Goal: Information Seeking & Learning: Learn about a topic

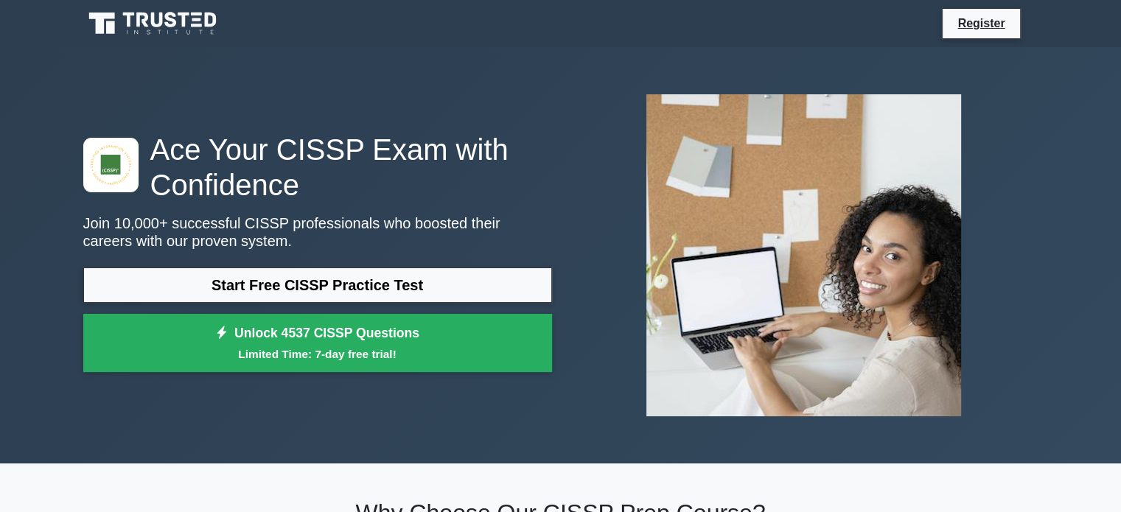
click at [319, 285] on link "Start Free CISSP Practice Test" at bounding box center [317, 285] width 469 height 35
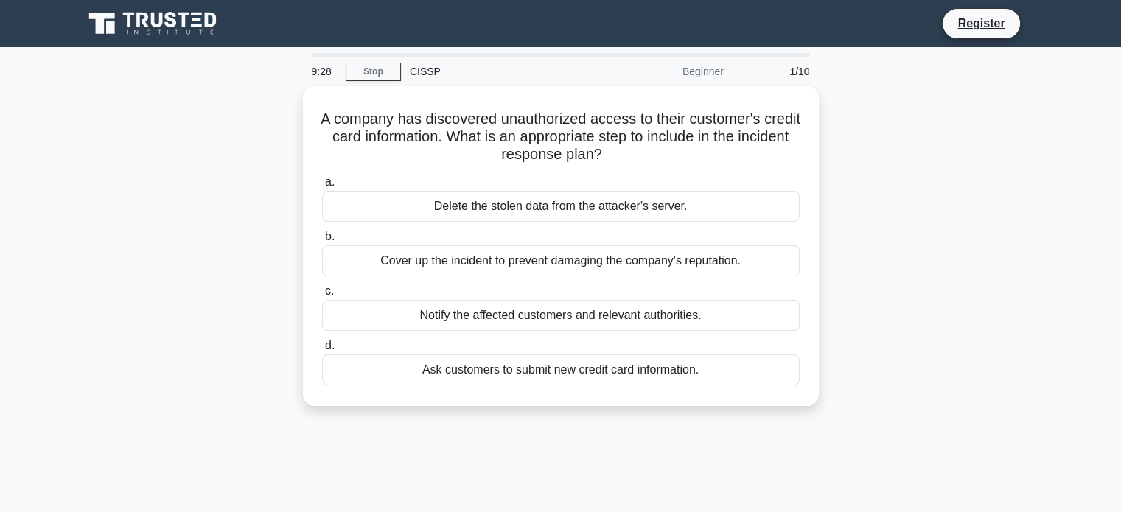
click at [624, 312] on div "Notify the affected customers and relevant authorities." at bounding box center [561, 315] width 478 height 31
click at [322, 296] on input "c. Notify the affected customers and relevant authorities." at bounding box center [322, 292] width 0 height 10
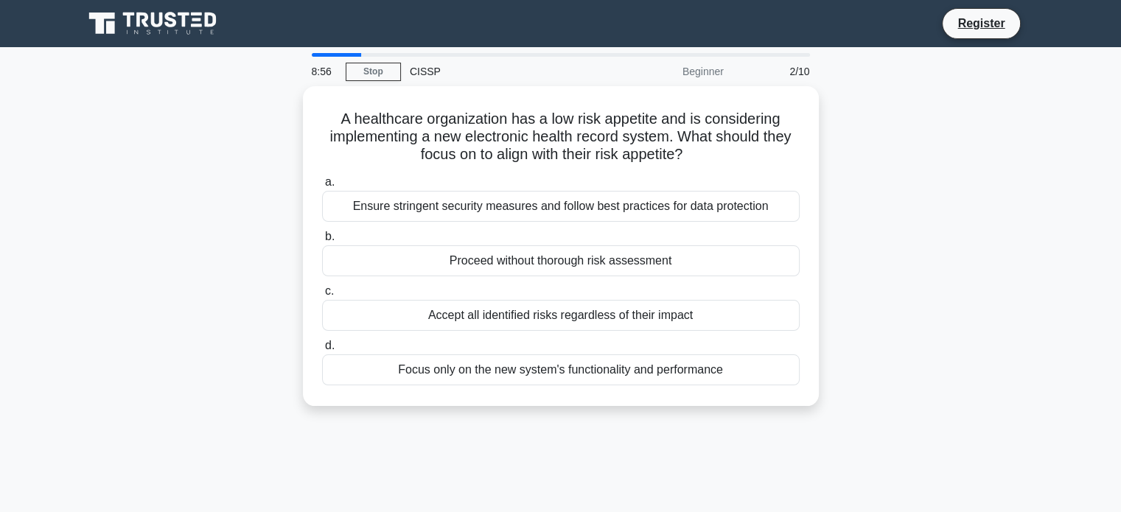
click at [610, 203] on div "Ensure stringent security measures and follow best practices for data protection" at bounding box center [561, 206] width 478 height 31
click at [322, 187] on input "a. Ensure stringent security measures and follow best practices for data protec…" at bounding box center [322, 183] width 0 height 10
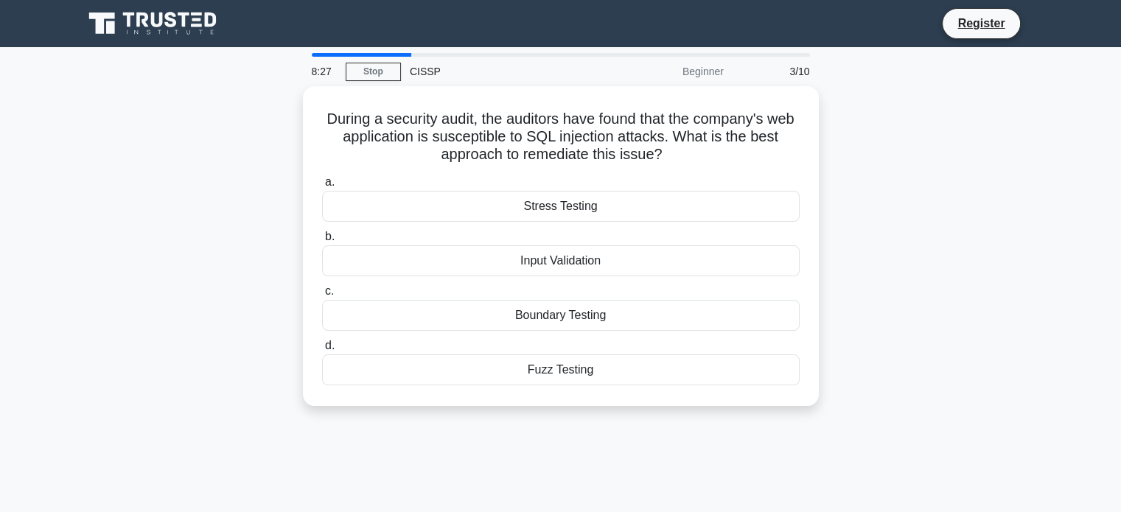
click at [589, 267] on div "Input Validation" at bounding box center [561, 260] width 478 height 31
click at [322, 242] on input "b. Input Validation" at bounding box center [322, 237] width 0 height 10
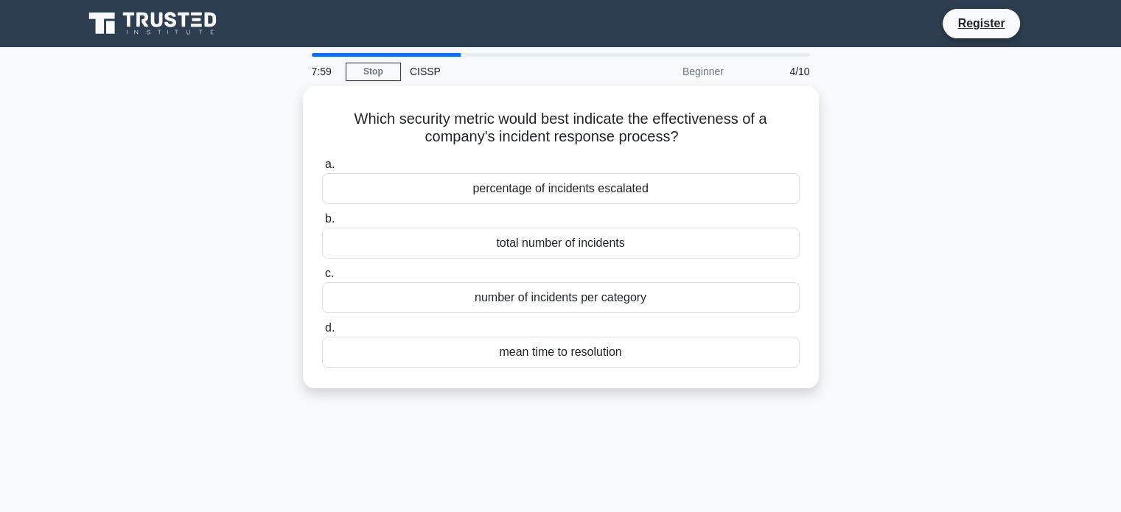
click at [582, 349] on div "mean time to resolution" at bounding box center [561, 352] width 478 height 31
click at [322, 333] on input "d. mean time to resolution" at bounding box center [322, 329] width 0 height 10
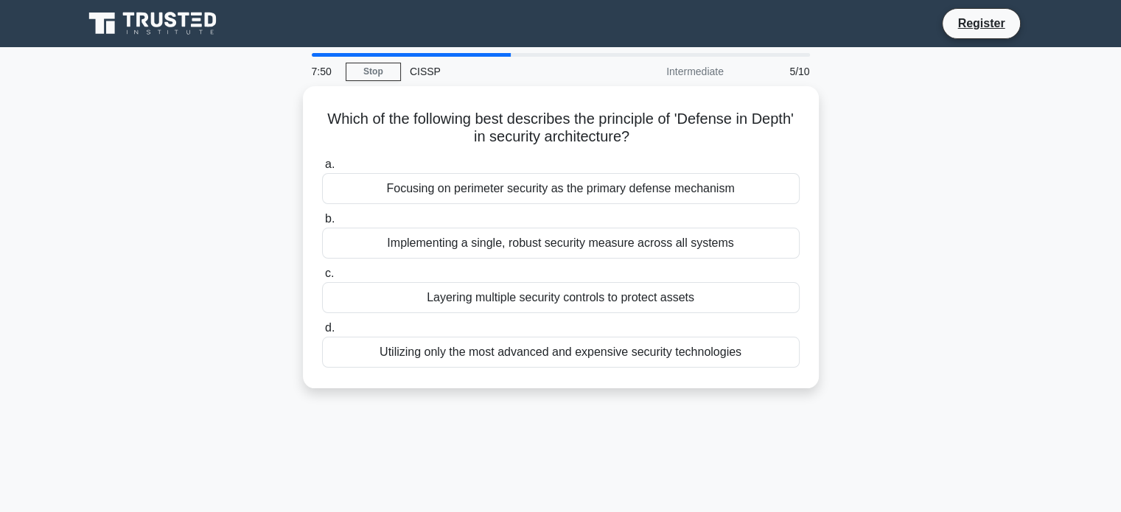
click at [580, 299] on div "Layering multiple security controls to protect assets" at bounding box center [561, 297] width 478 height 31
click at [322, 279] on input "c. Layering multiple security controls to protect assets" at bounding box center [322, 274] width 0 height 10
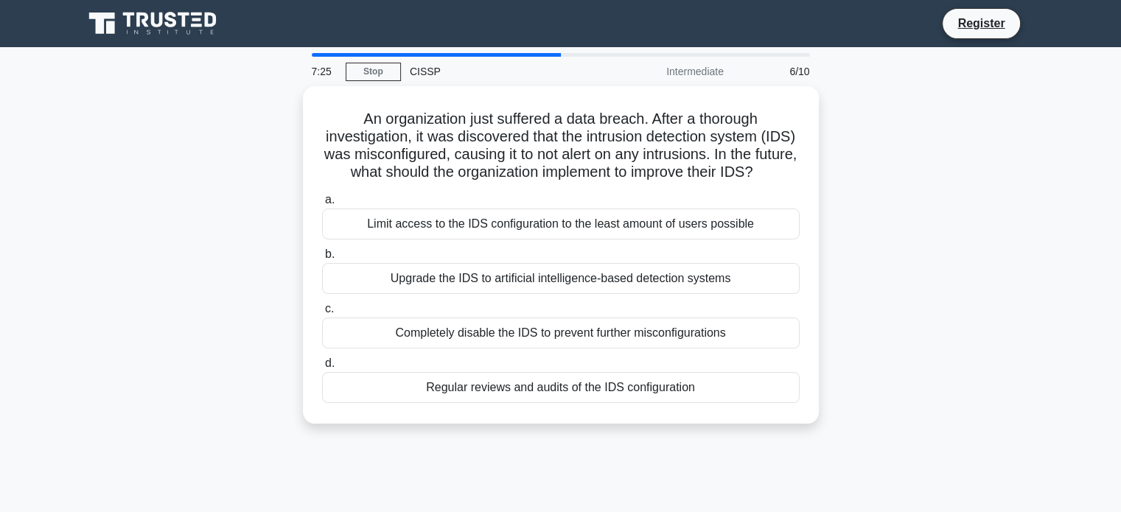
click at [566, 403] on div "Regular reviews and audits of the IDS configuration" at bounding box center [561, 387] width 478 height 31
click at [322, 369] on input "d. Regular reviews and audits of the IDS configuration" at bounding box center [322, 364] width 0 height 10
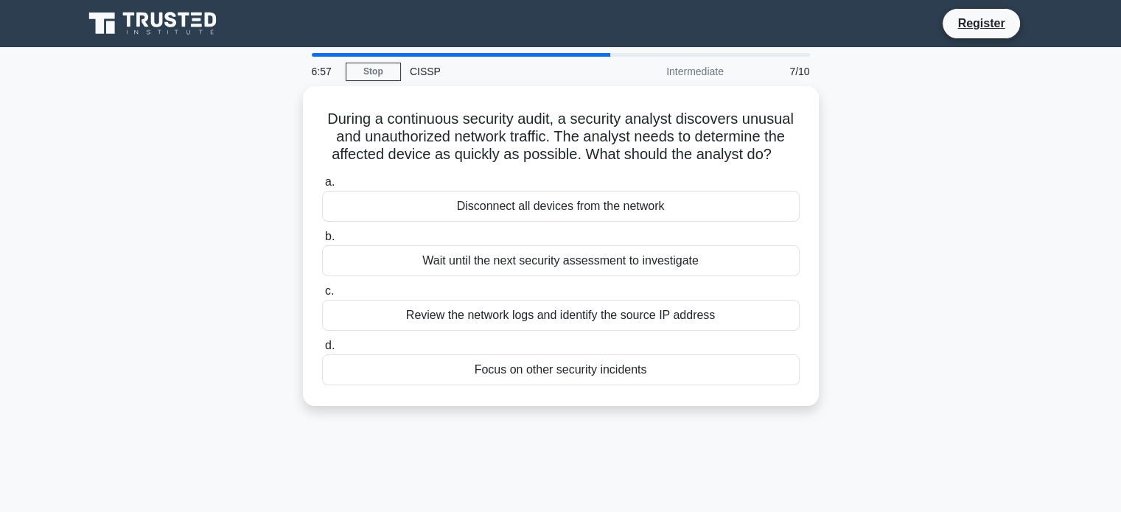
click at [641, 313] on div "Review the network logs and identify the source IP address" at bounding box center [561, 315] width 478 height 31
click at [322, 296] on input "c. Review the network logs and identify the source IP address" at bounding box center [322, 292] width 0 height 10
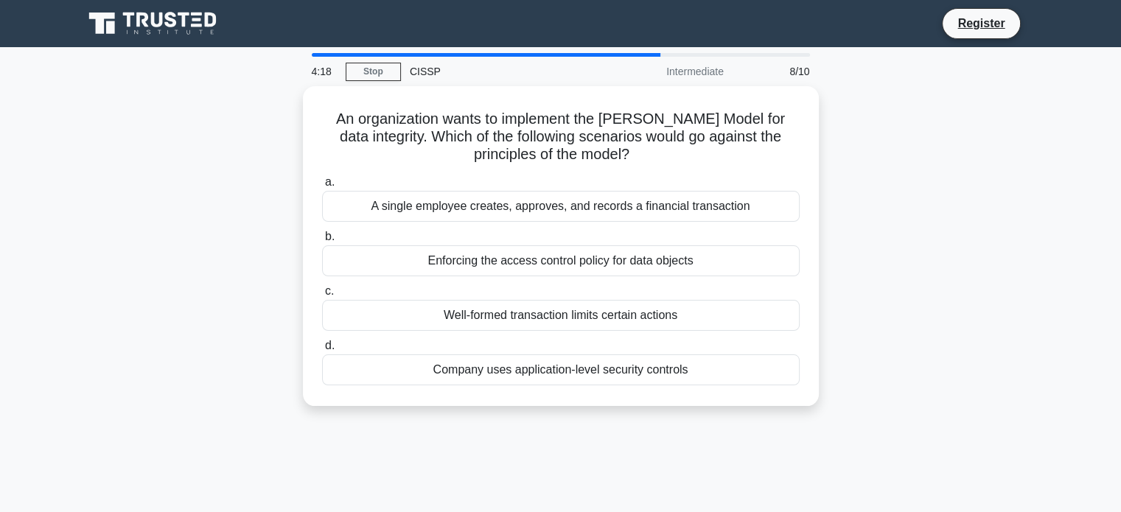
click at [599, 209] on div "A single employee creates, approves, and records a financial transaction" at bounding box center [561, 206] width 478 height 31
click at [322, 187] on input "a. A single employee creates, approves, and records a financial transaction" at bounding box center [322, 183] width 0 height 10
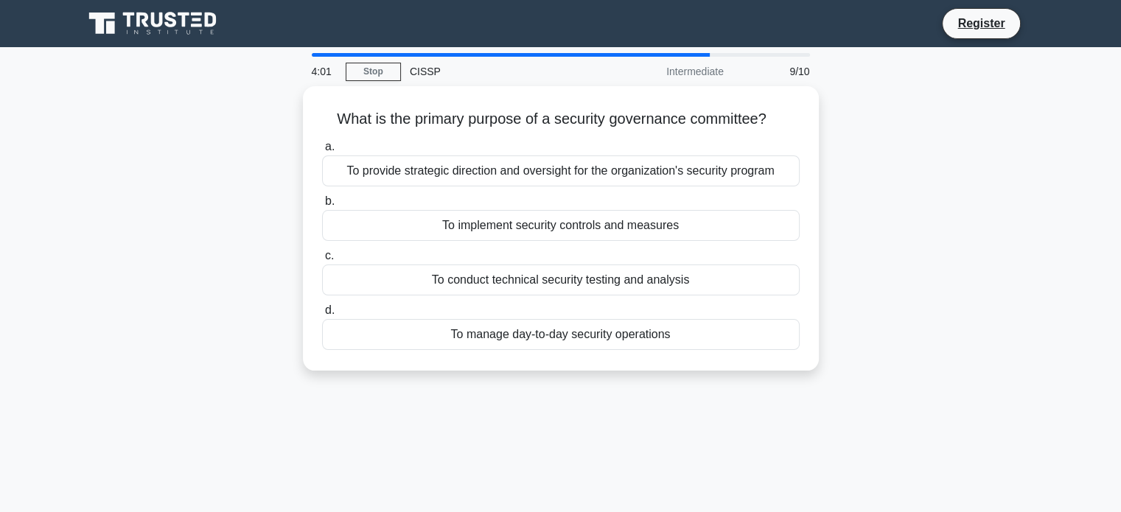
click at [592, 173] on div "To provide strategic direction and oversight for the organization's security pr…" at bounding box center [561, 171] width 478 height 31
click at [322, 152] on input "a. To provide strategic direction and oversight for the organization's security…" at bounding box center [322, 147] width 0 height 10
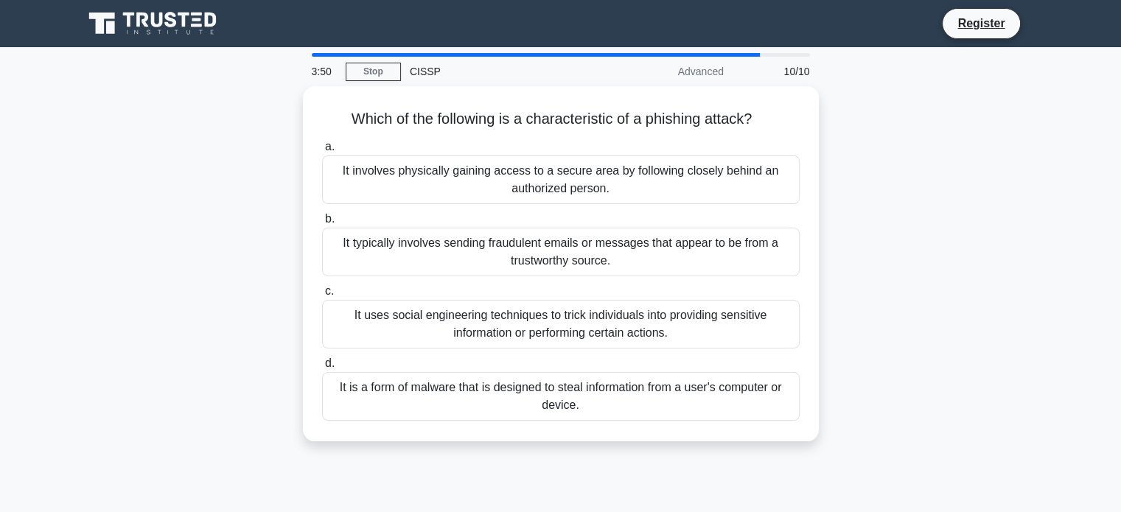
click at [592, 173] on div "It involves physically gaining access to a secure area by following closely beh…" at bounding box center [561, 180] width 478 height 49
click at [322, 152] on input "a. It involves physically gaining access to a secure area by following closely …" at bounding box center [322, 147] width 0 height 10
